Goal: Task Accomplishment & Management: Use online tool/utility

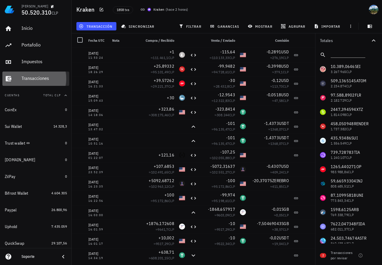
click at [34, 75] on div "Transacciones" at bounding box center [43, 78] width 45 height 6
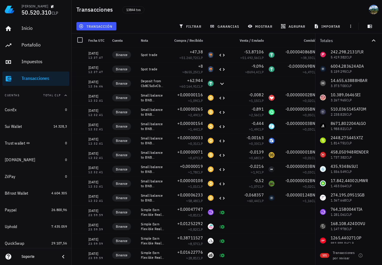
scroll to position [30, 0]
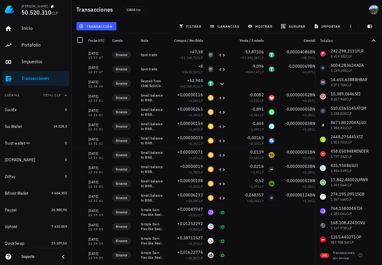
click at [63, 258] on icon at bounding box center [63, 257] width 2 height 4
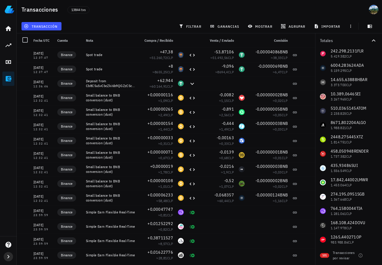
drag, startPoint x: 5, startPoint y: 255, endPoint x: 5, endPoint y: 251, distance: 3.6
click at [5, 255] on icon "button" at bounding box center [8, 256] width 7 height 7
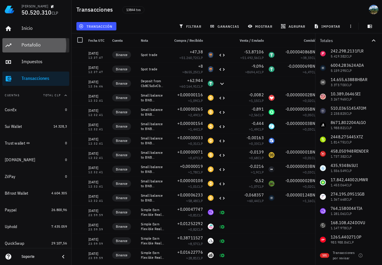
click at [40, 48] on div "Portafolio" at bounding box center [43, 45] width 45 height 6
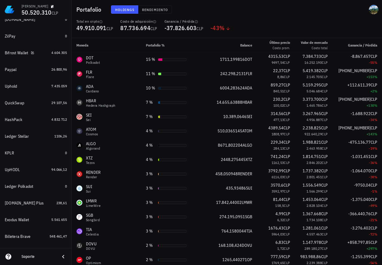
scroll to position [149, 0]
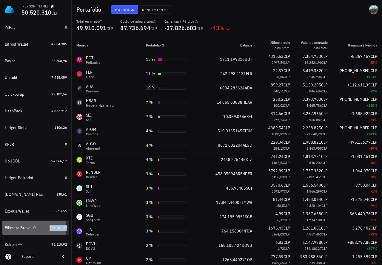
click at [49, 229] on span "548.461,47" at bounding box center [57, 227] width 17 height 4
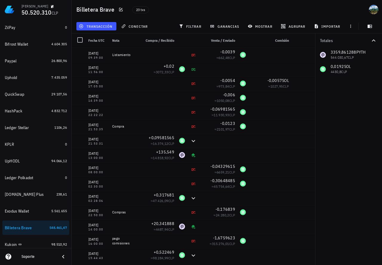
click at [211, 12] on div "23 txs" at bounding box center [194, 9] width 133 height 15
click at [222, 8] on div "23 txs" at bounding box center [194, 9] width 133 height 15
click at [361, 117] on div "Totales 3359,861288 PYTH 544.030,67 CLP 0,0192 SOL 4430,8 CLP" at bounding box center [348, 149] width 67 height 232
click at [104, 25] on span "transacción" at bounding box center [96, 26] width 32 height 5
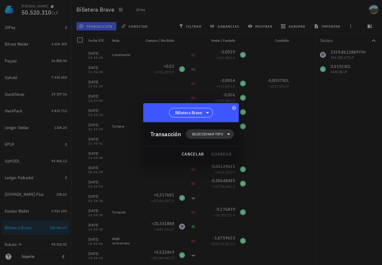
click at [193, 131] on span "Seleccionar tipo" at bounding box center [209, 134] width 41 height 10
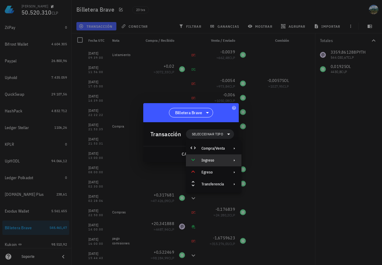
click at [207, 163] on div "Ingreso" at bounding box center [213, 160] width 55 height 12
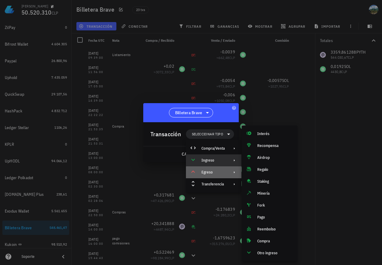
click at [214, 172] on div "Egreso" at bounding box center [212, 172] width 23 height 5
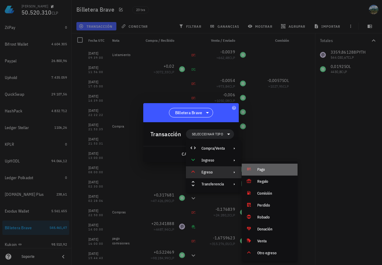
click at [265, 172] on div "Pago" at bounding box center [269, 170] width 56 height 12
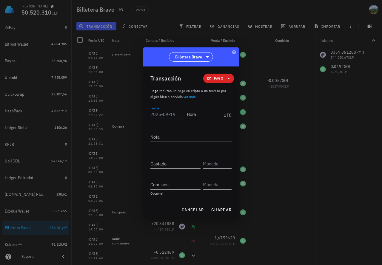
click at [158, 113] on input "Fecha" at bounding box center [167, 114] width 34 height 10
type input "[DATE]"
type input "00:00:00"
paste input "0,0034336"
type input "0,0034336"
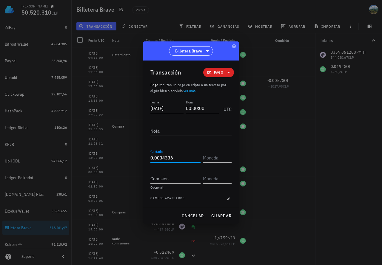
click at [227, 160] on input "text" at bounding box center [216, 158] width 27 height 10
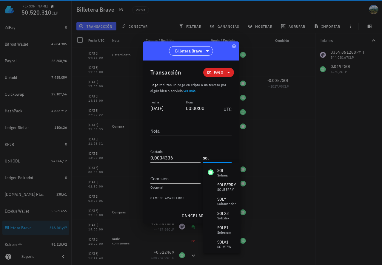
click at [187, 158] on input "0,0034336" at bounding box center [175, 158] width 50 height 10
type input "SOL"
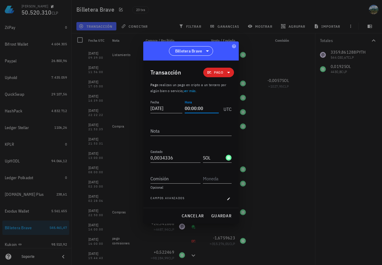
drag, startPoint x: 190, startPoint y: 109, endPoint x: 185, endPoint y: 108, distance: 5.2
click at [185, 108] on input "00:00:00" at bounding box center [202, 108] width 34 height 10
type input "12:00:00"
drag, startPoint x: 213, startPoint y: 215, endPoint x: 206, endPoint y: 207, distance: 10.3
click at [213, 215] on span "guardar" at bounding box center [221, 215] width 21 height 5
